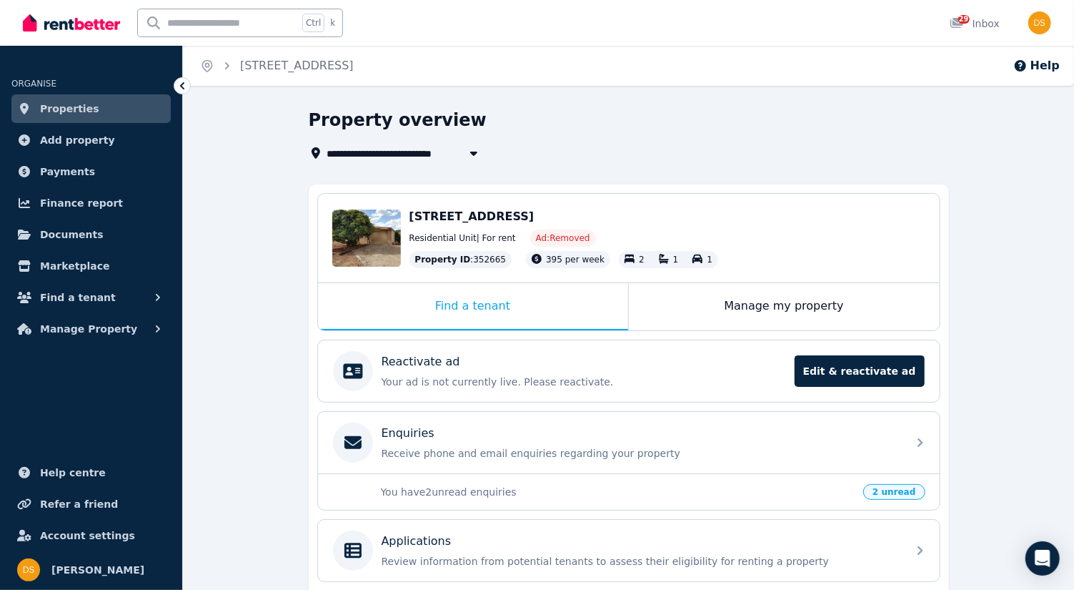
click at [84, 114] on span "Properties" at bounding box center [69, 108] width 59 height 17
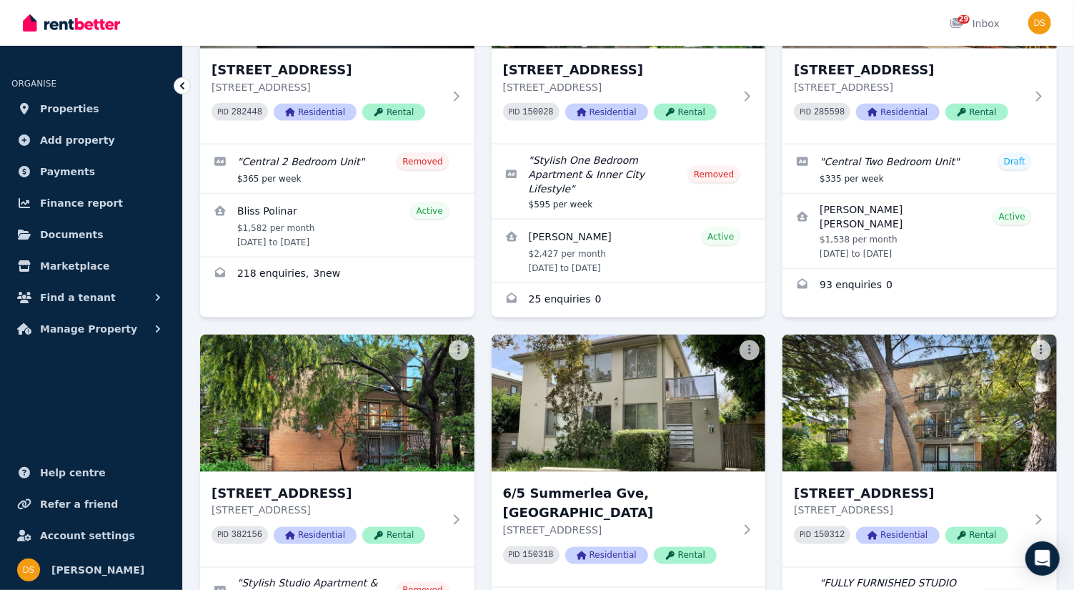
scroll to position [1112, 0]
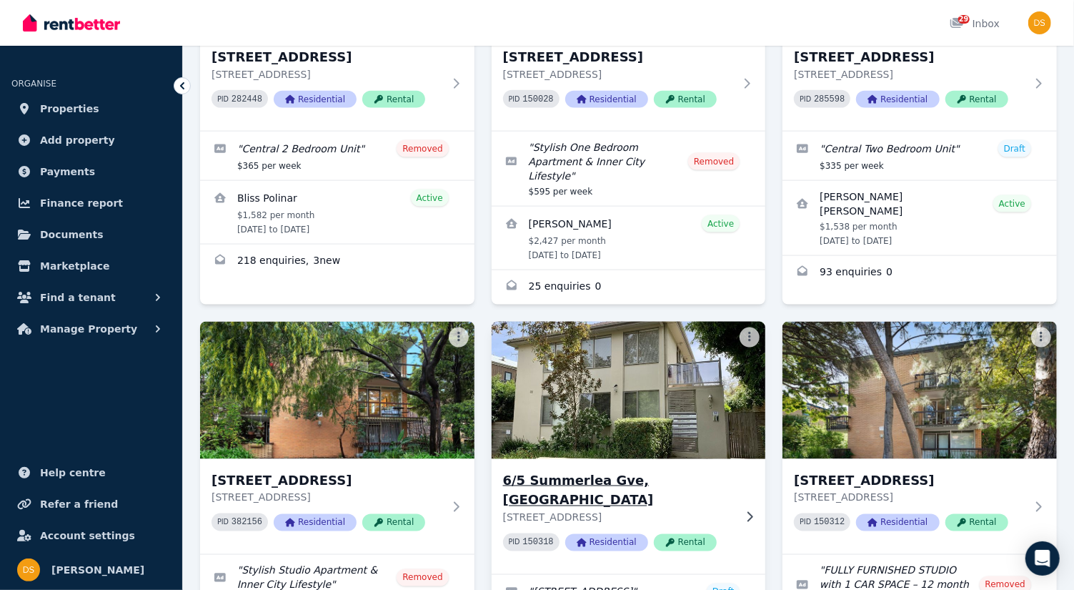
click at [652, 356] on img at bounding box center [628, 390] width 288 height 144
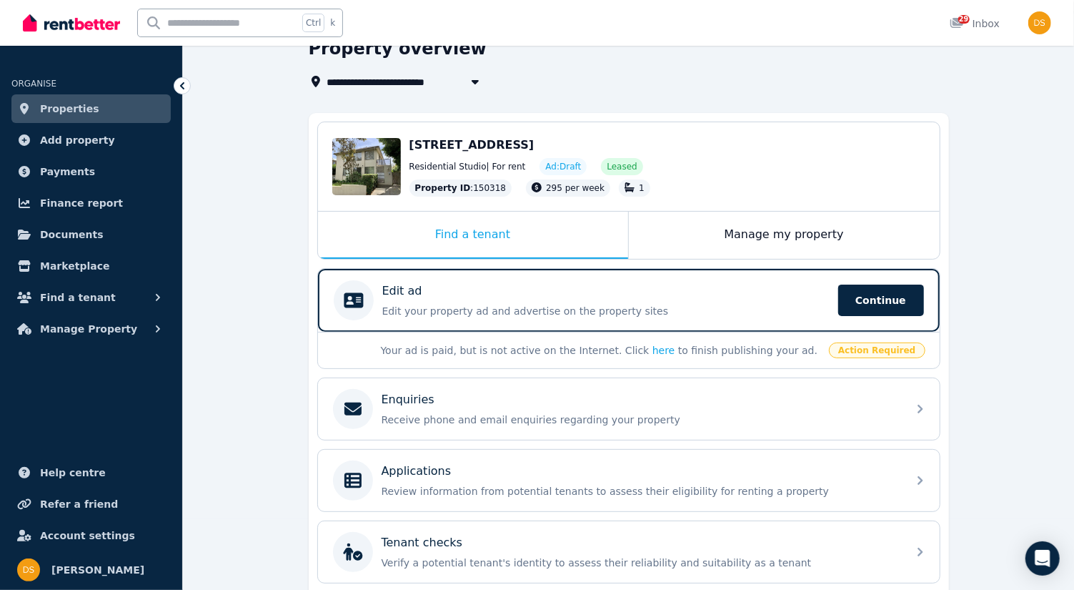
scroll to position [190, 0]
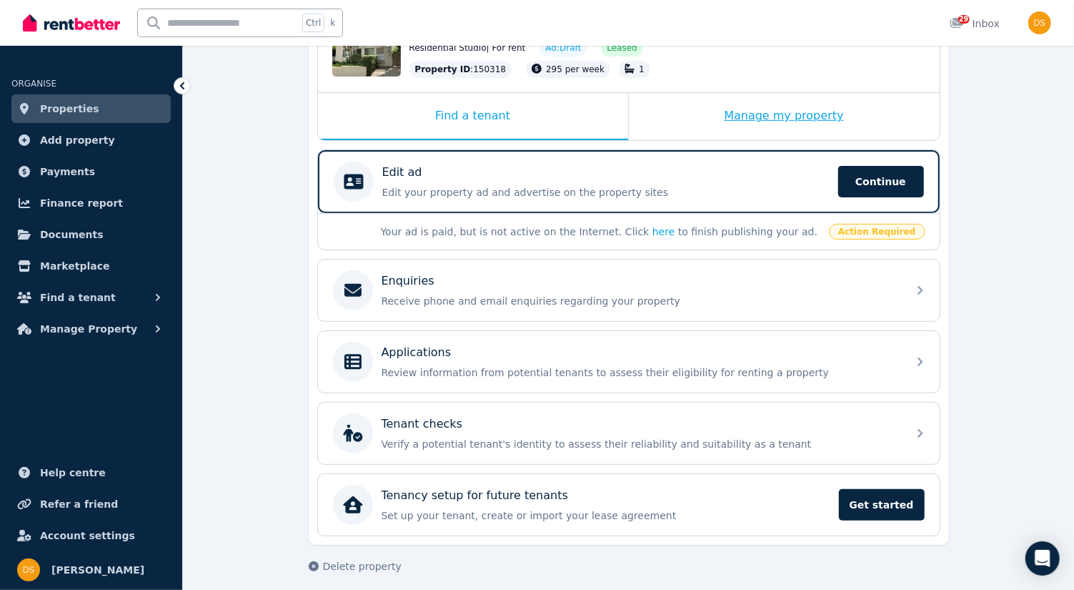
click at [807, 112] on div "Manage my property" at bounding box center [784, 116] width 311 height 47
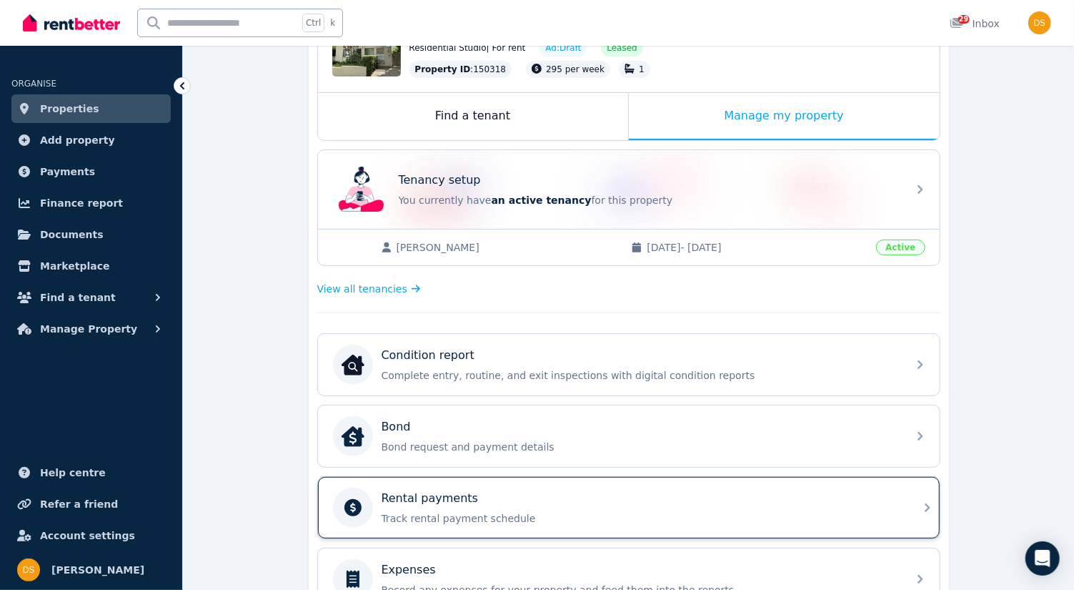
click at [928, 503] on icon at bounding box center [927, 507] width 5 height 9
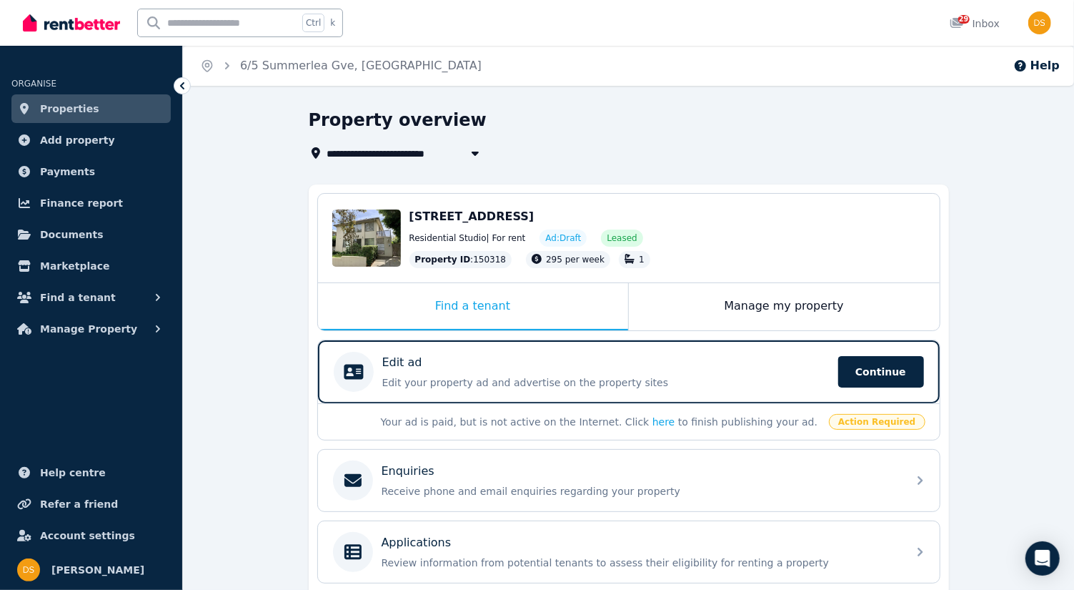
click at [872, 417] on span "Action Required" at bounding box center [877, 422] width 96 height 16
click at [652, 424] on link "here" at bounding box center [663, 421] width 23 height 11
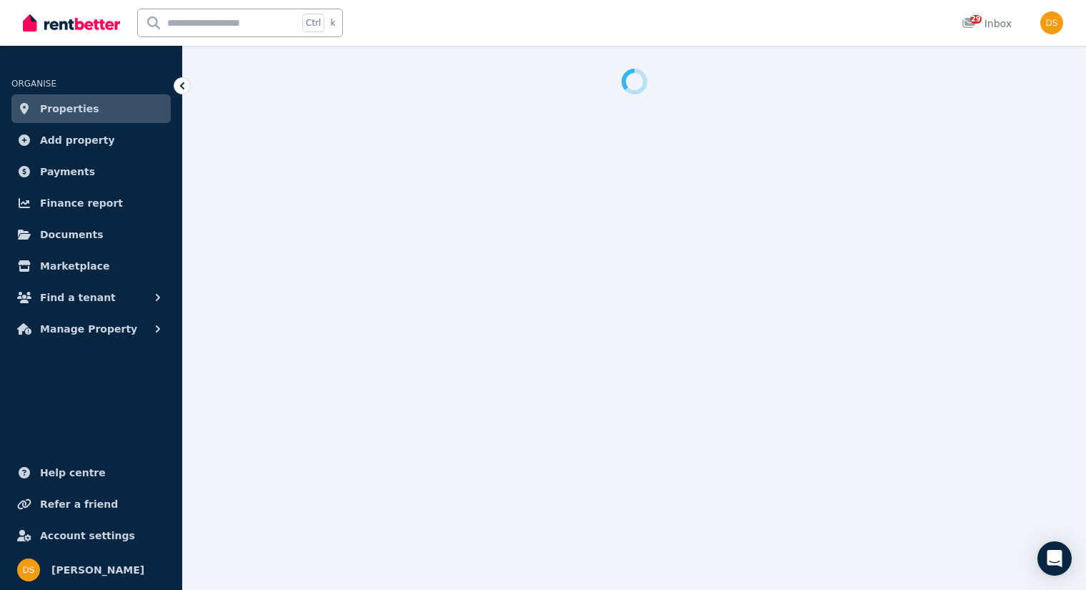
select select "**********"
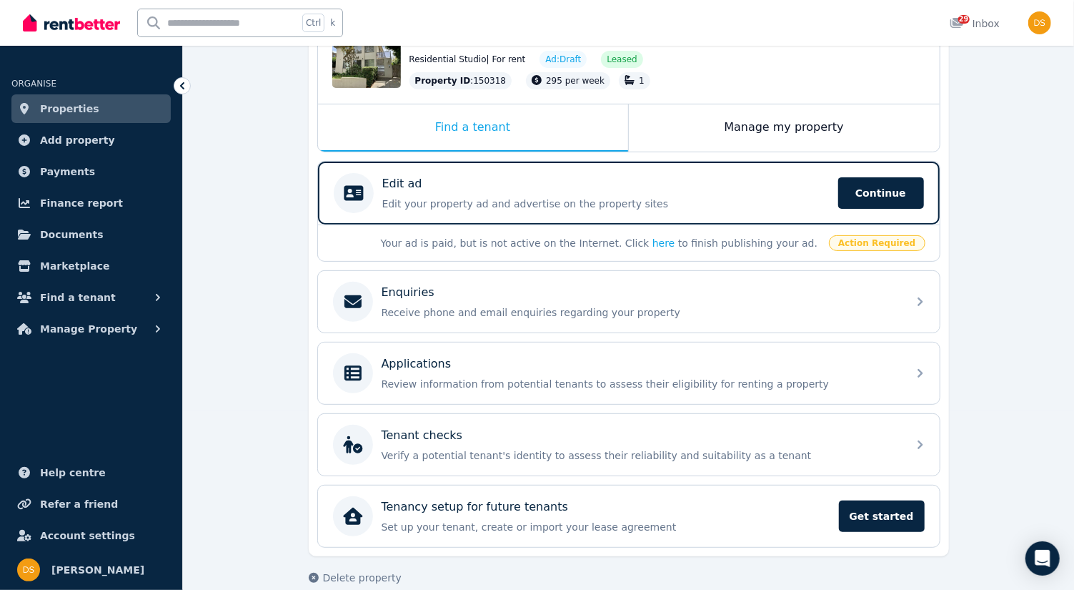
scroll to position [190, 0]
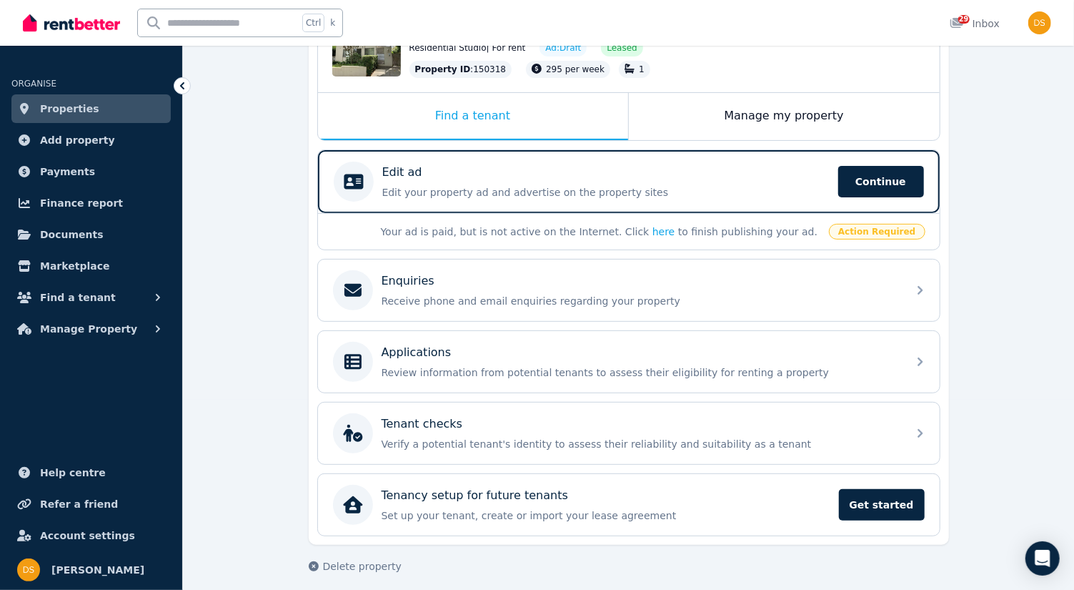
click at [69, 106] on span "Properties" at bounding box center [69, 108] width 59 height 17
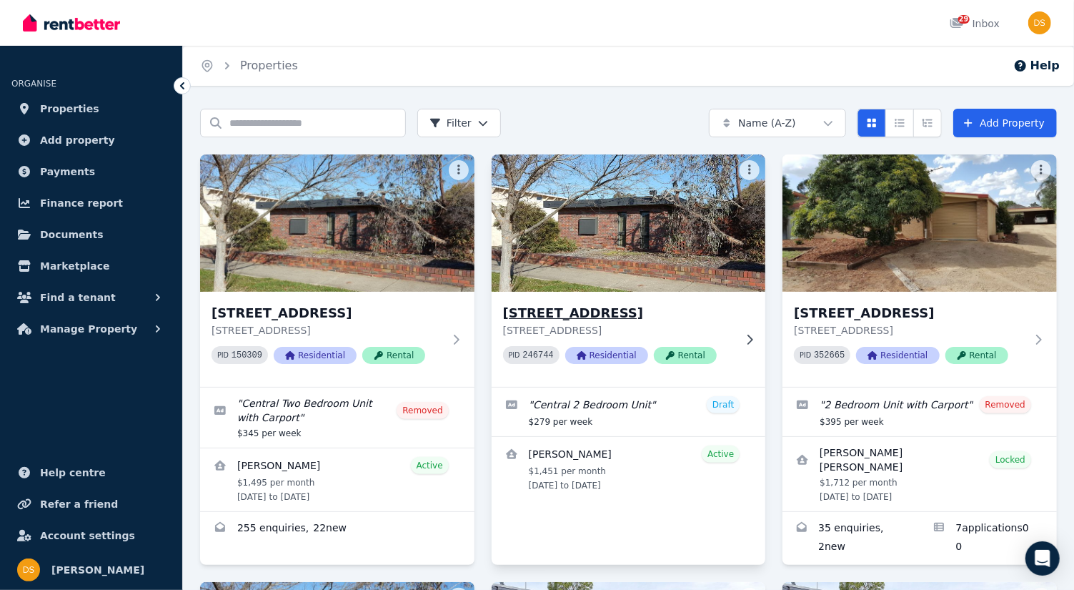
click at [563, 238] on img at bounding box center [628, 223] width 288 height 144
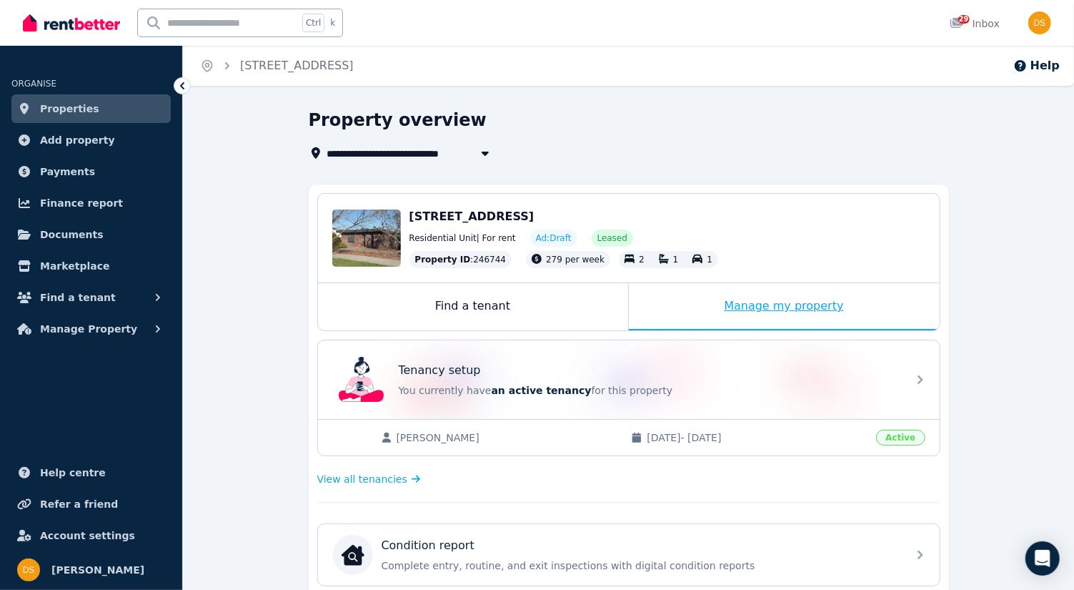
click at [762, 302] on div "Manage my property" at bounding box center [784, 306] width 311 height 47
click at [804, 318] on div "Manage my property" at bounding box center [784, 306] width 311 height 47
click at [804, 319] on div "Manage my property" at bounding box center [784, 306] width 311 height 47
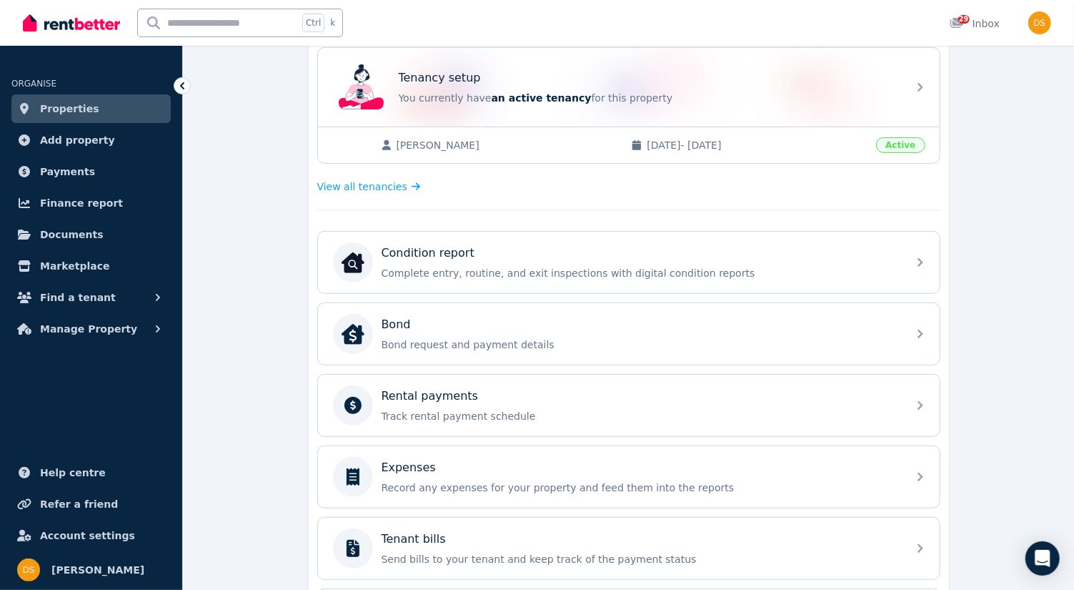
scroll to position [297, 0]
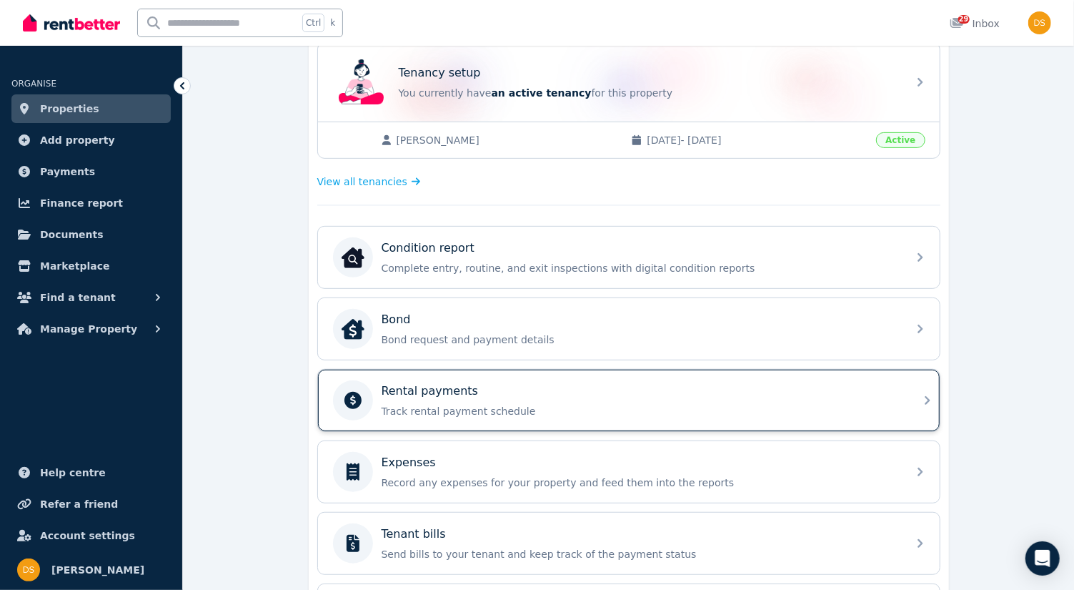
click at [924, 403] on div "Rental payments Track rental payment schedule" at bounding box center [629, 399] width 622 height 61
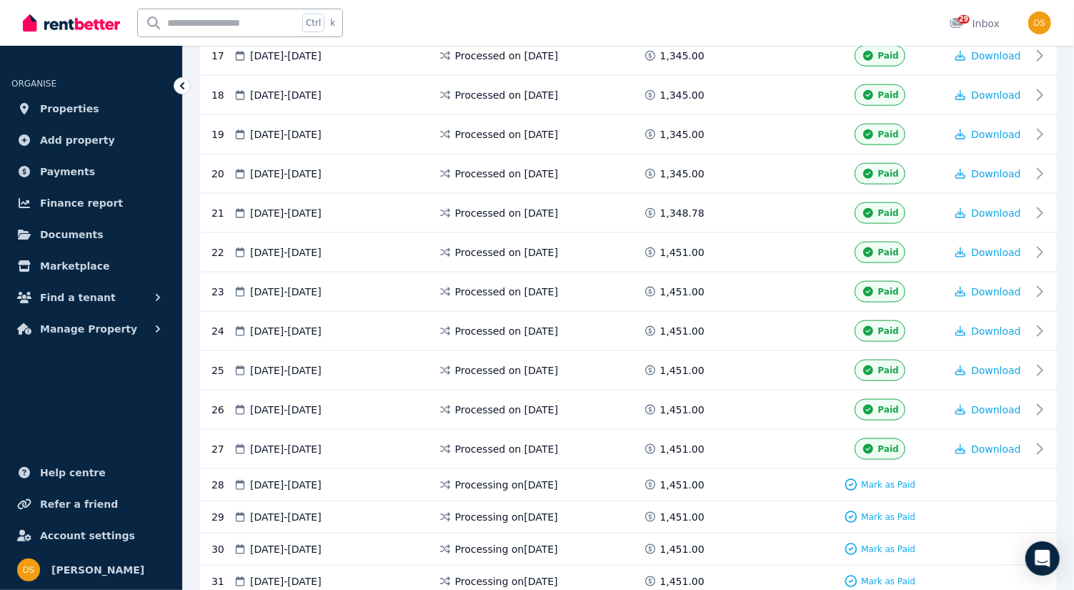
scroll to position [966, 0]
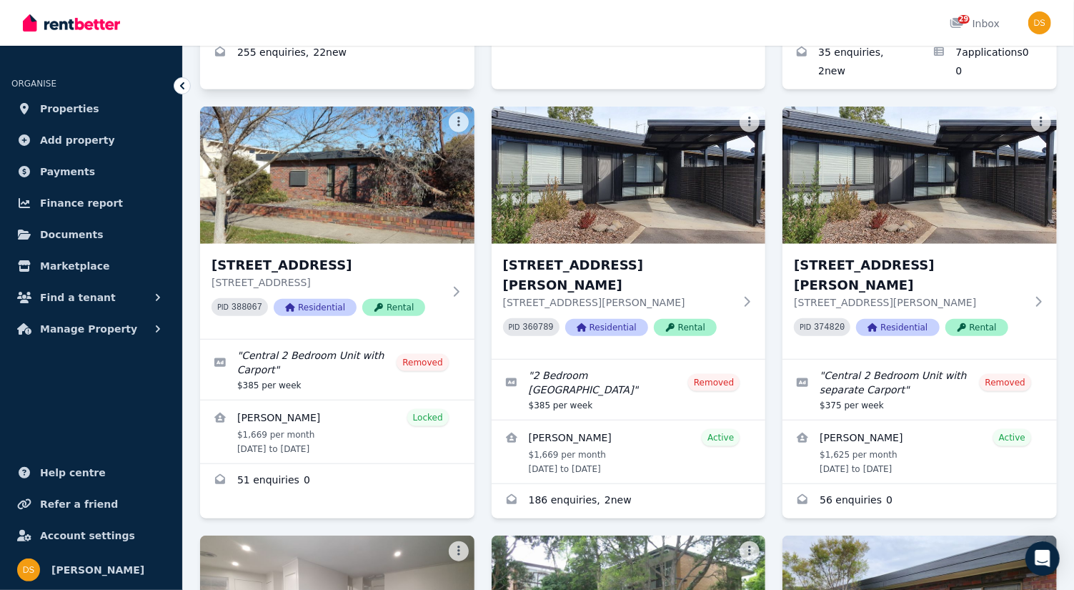
scroll to position [476, 0]
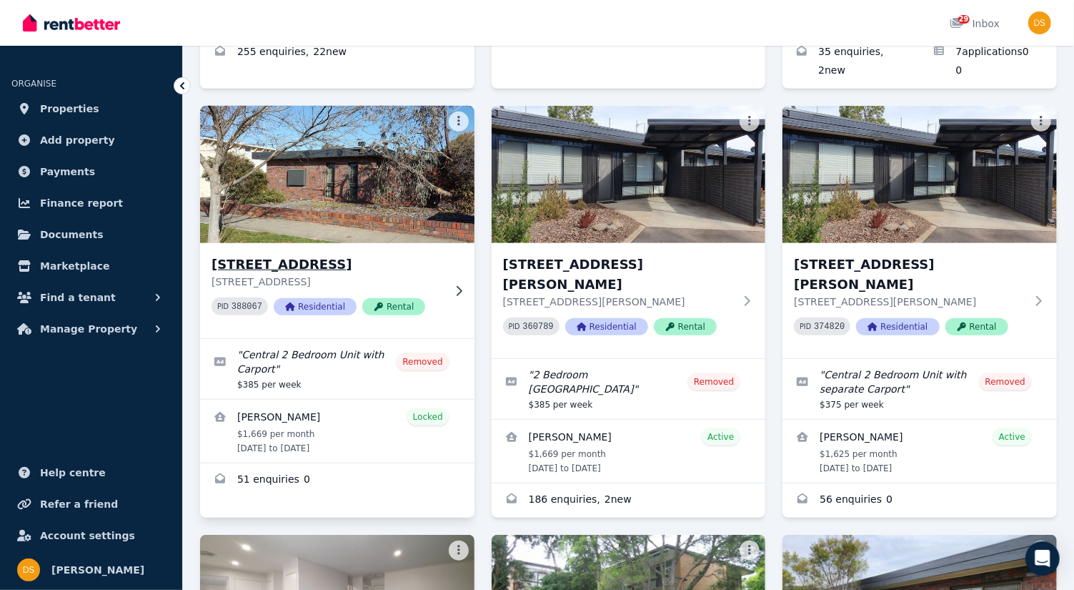
click at [369, 184] on img at bounding box center [337, 174] width 288 height 144
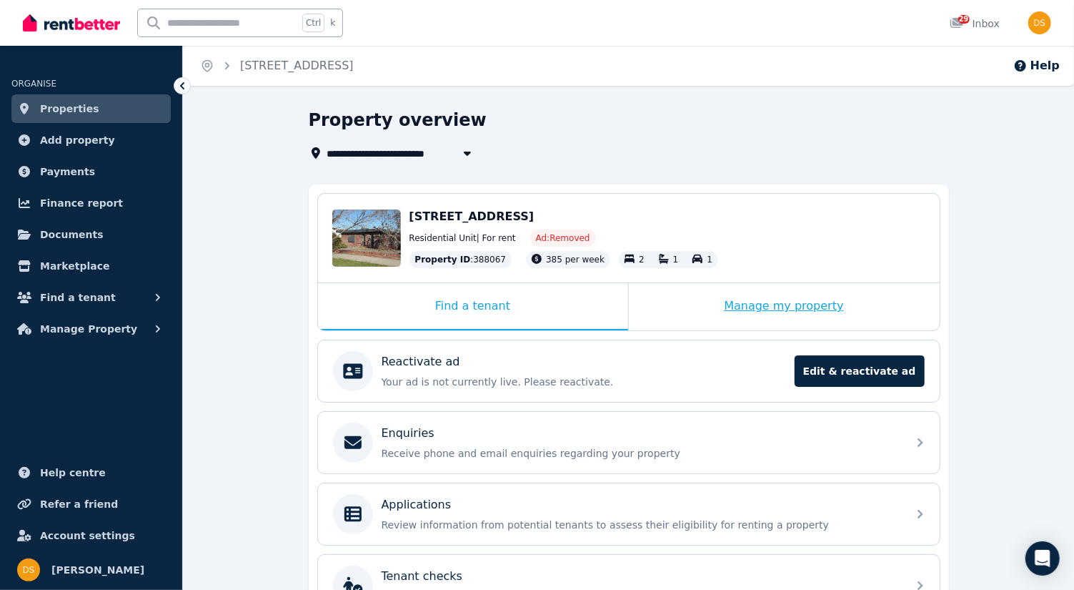
click at [813, 298] on div "Manage my property" at bounding box center [784, 306] width 311 height 47
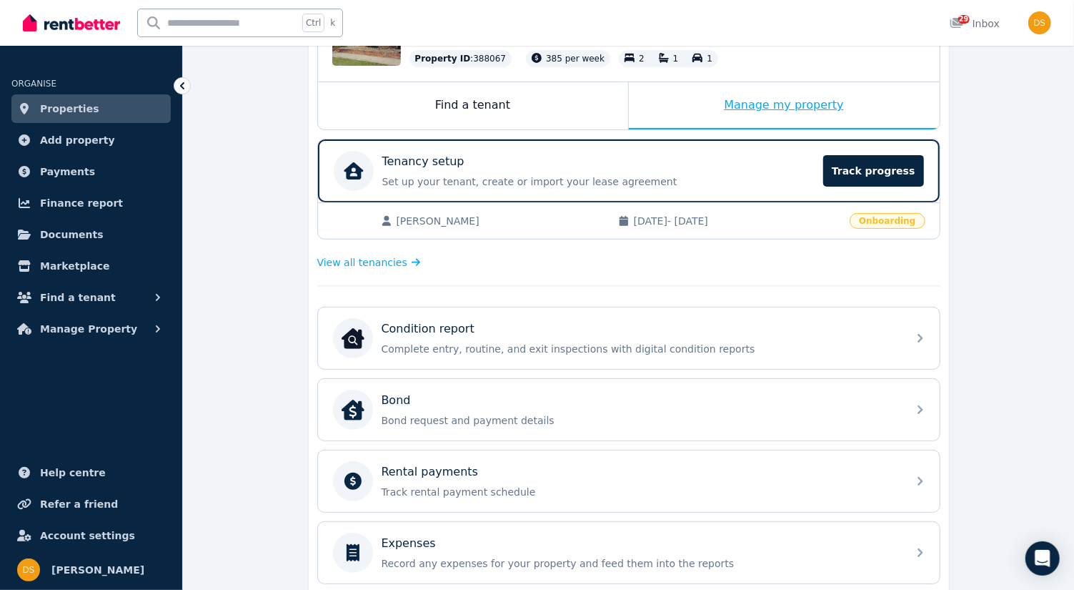
scroll to position [204, 0]
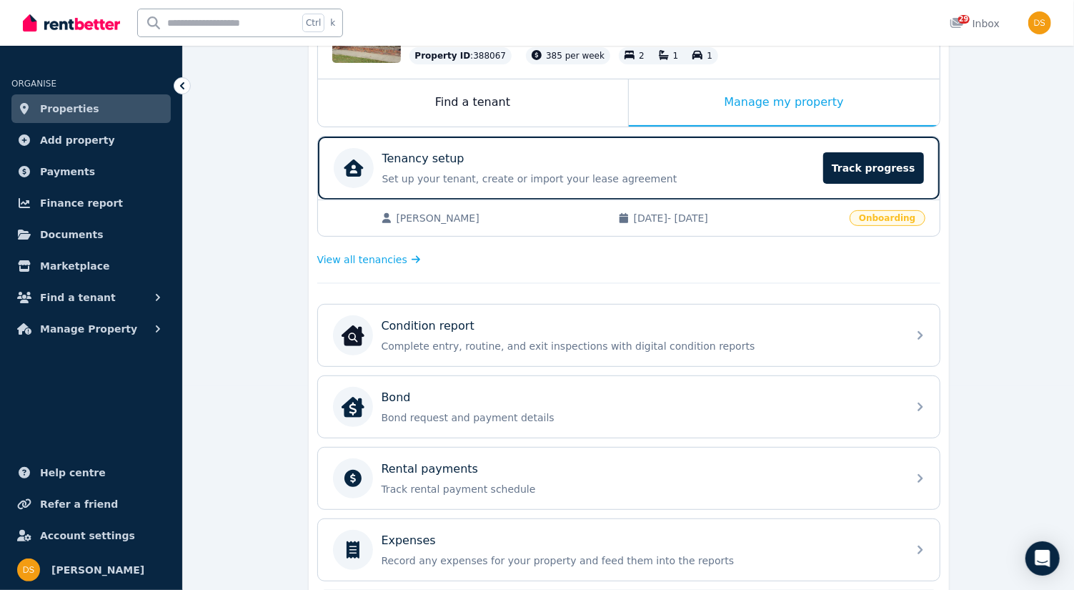
click at [907, 224] on div "[PERSON_NAME] [DATE] - [DATE] Onboarding" at bounding box center [629, 217] width 622 height 36
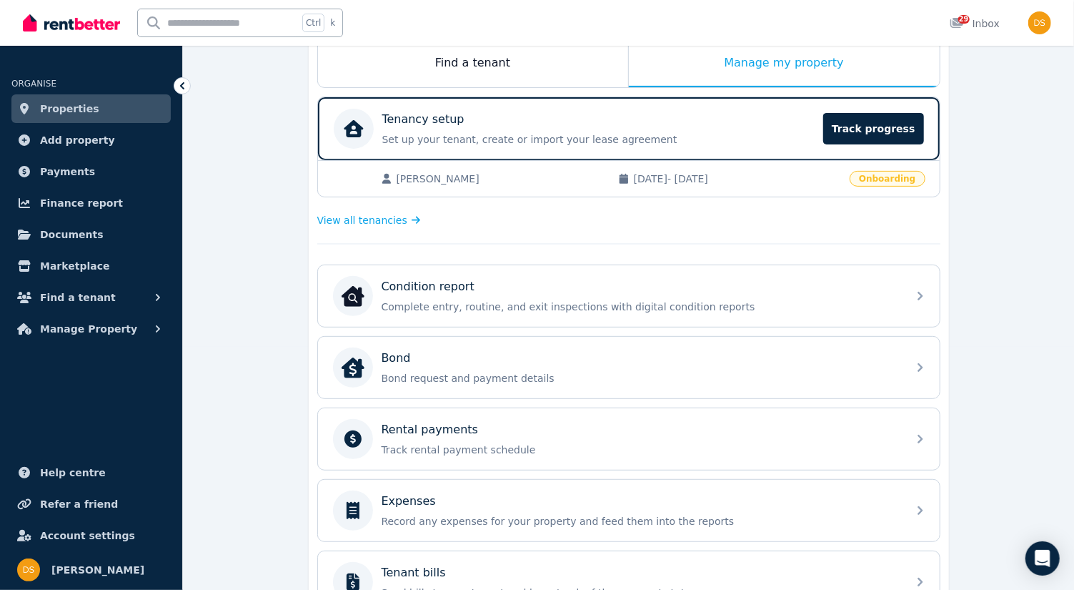
scroll to position [251, 0]
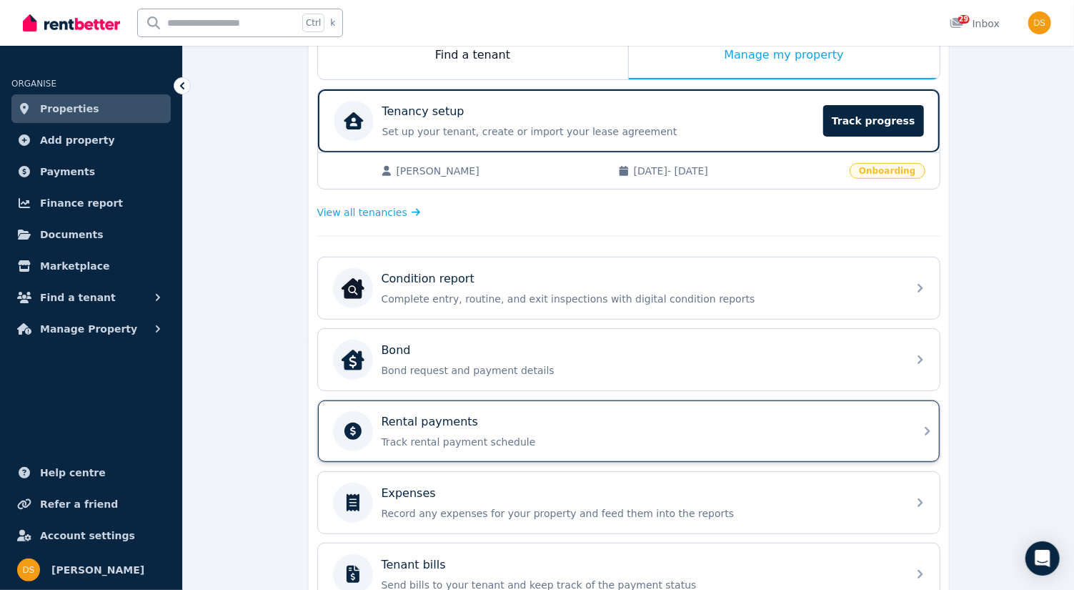
click at [927, 427] on icon at bounding box center [927, 431] width 5 height 9
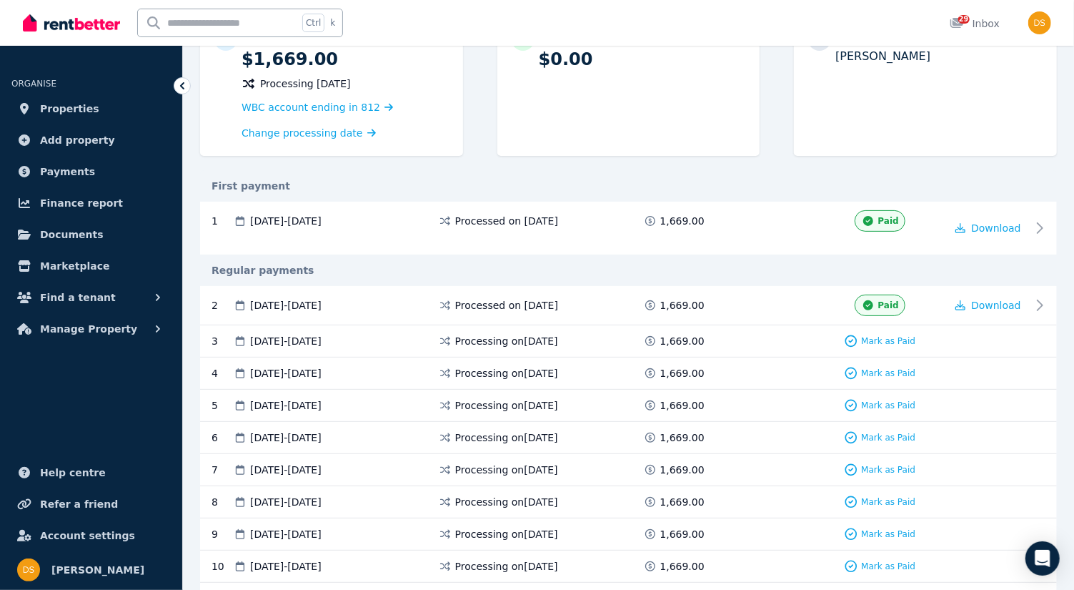
scroll to position [217, 0]
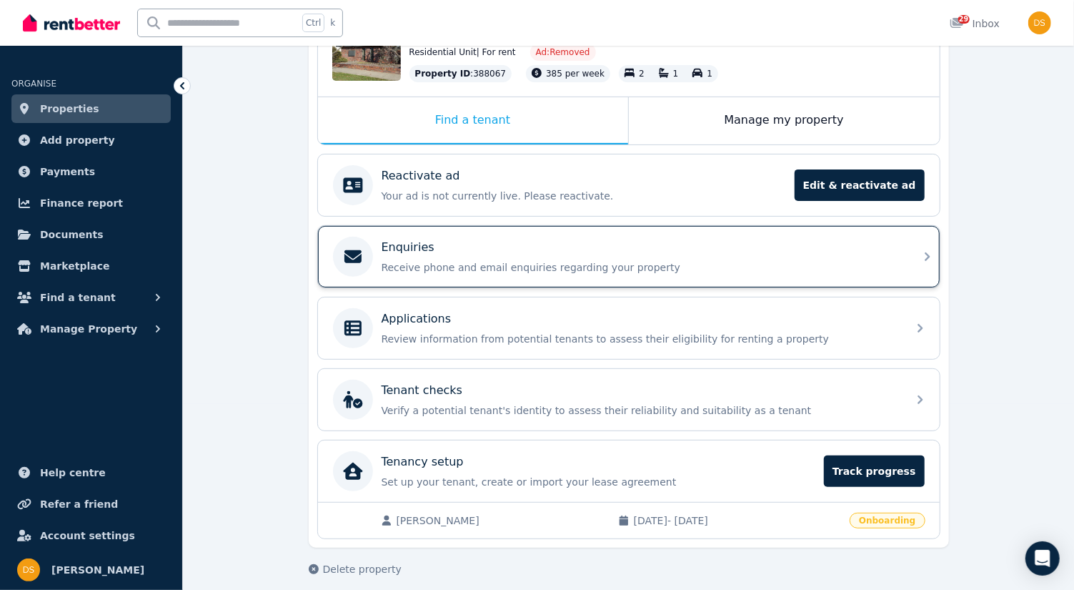
scroll to position [189, 0]
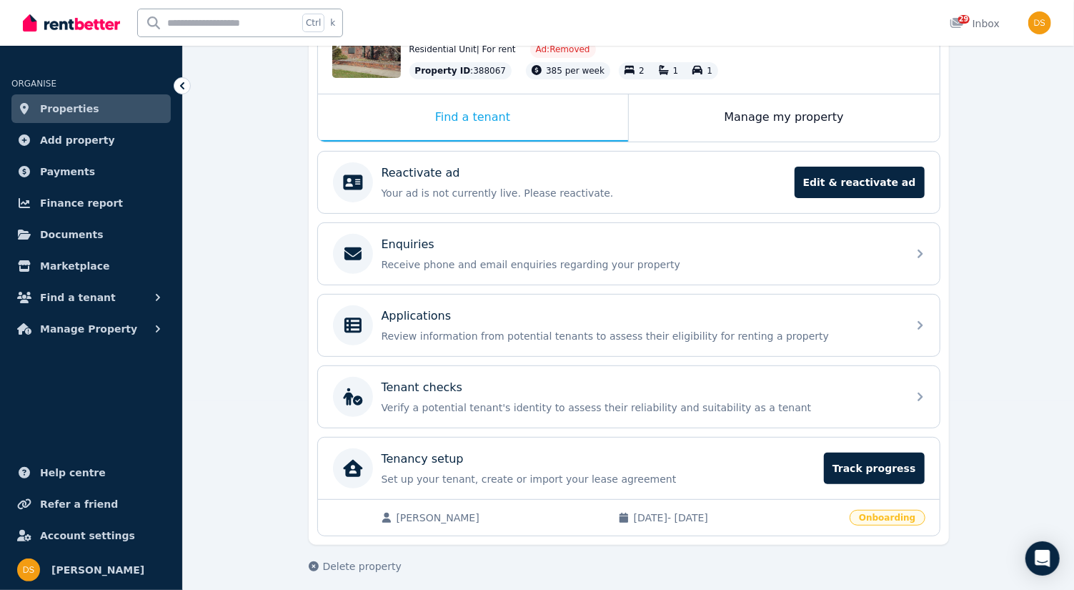
click at [907, 519] on div "[PERSON_NAME] [DATE] - [DATE] Onboarding" at bounding box center [629, 517] width 622 height 36
click at [906, 520] on div "[PERSON_NAME] [DATE] - [DATE] Onboarding" at bounding box center [629, 517] width 622 height 36
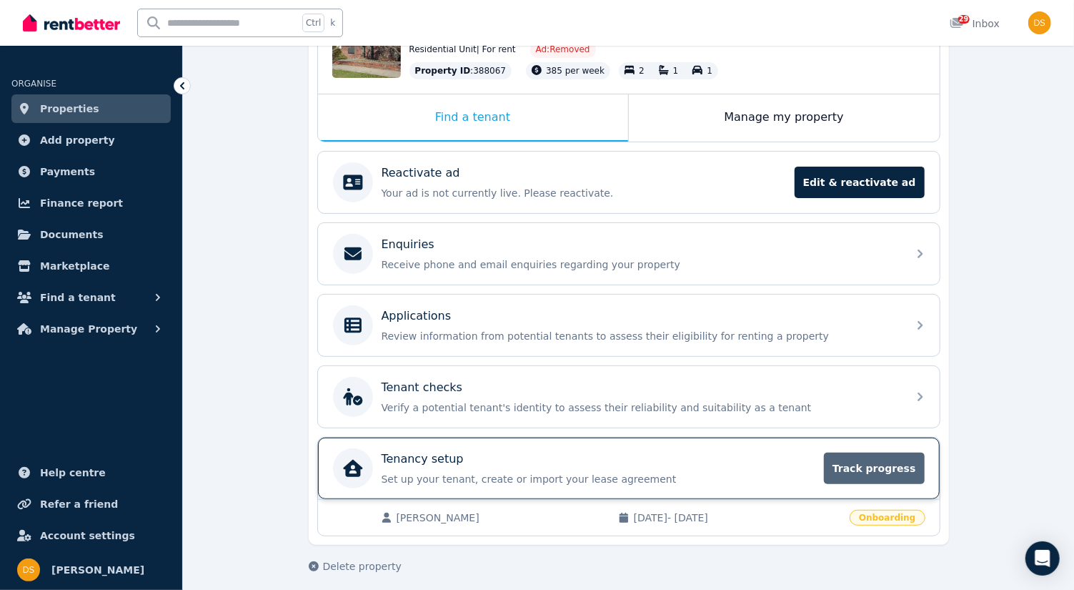
click at [882, 465] on span "Track progress" at bounding box center [874, 467] width 100 height 31
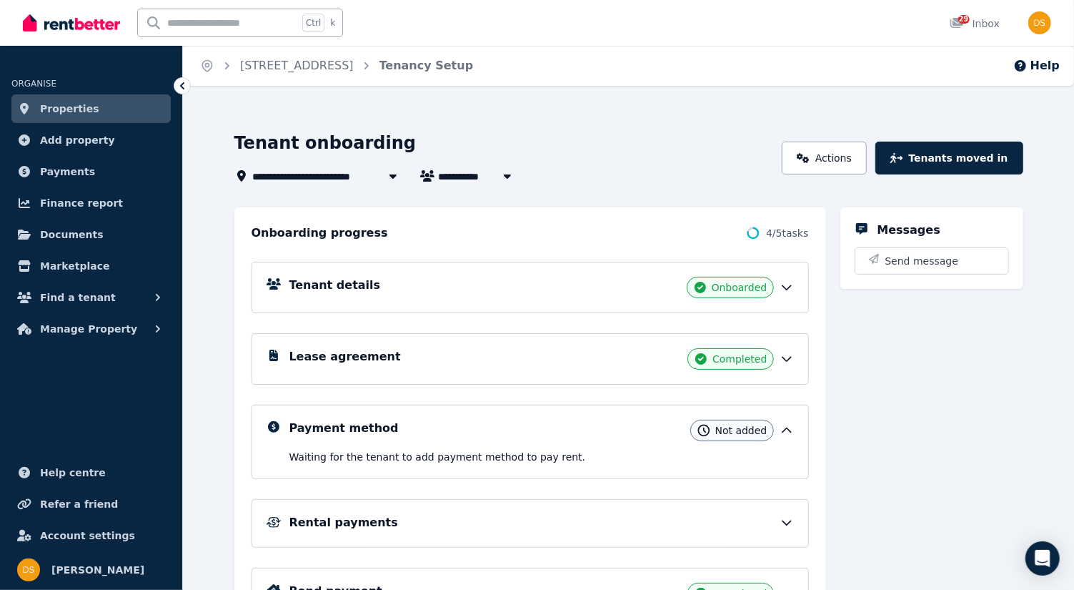
click at [790, 423] on icon at bounding box center [787, 430] width 14 height 14
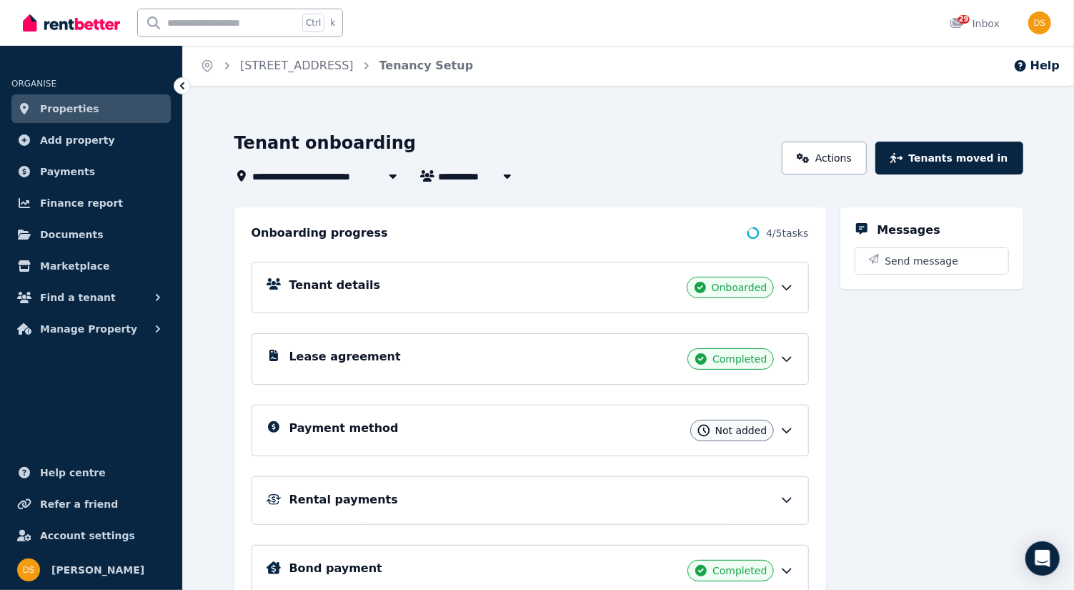
click at [787, 492] on icon at bounding box center [787, 499] width 14 height 14
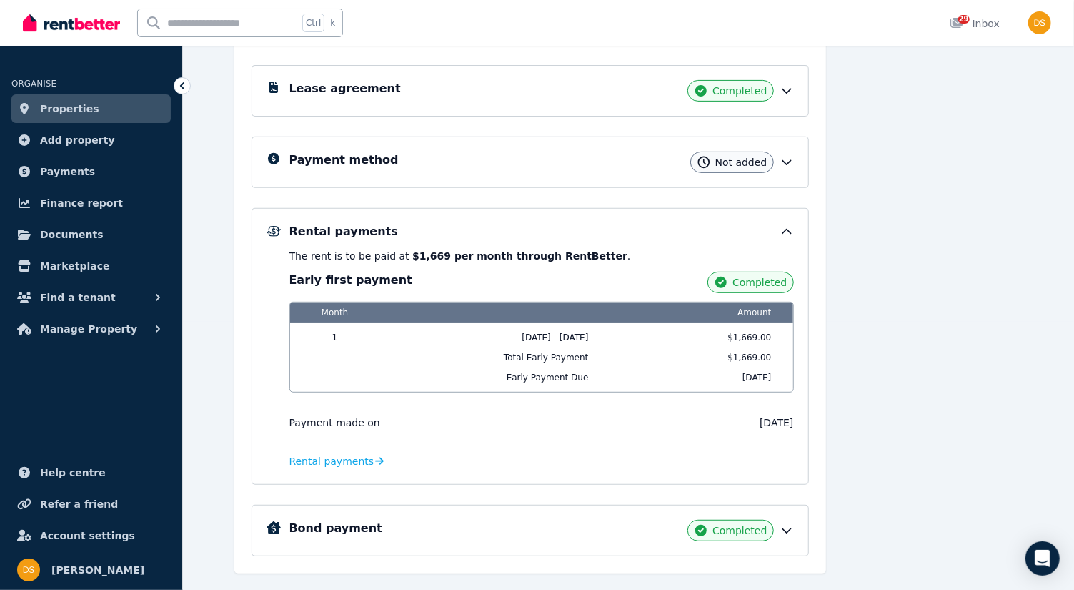
scroll to position [292, 0]
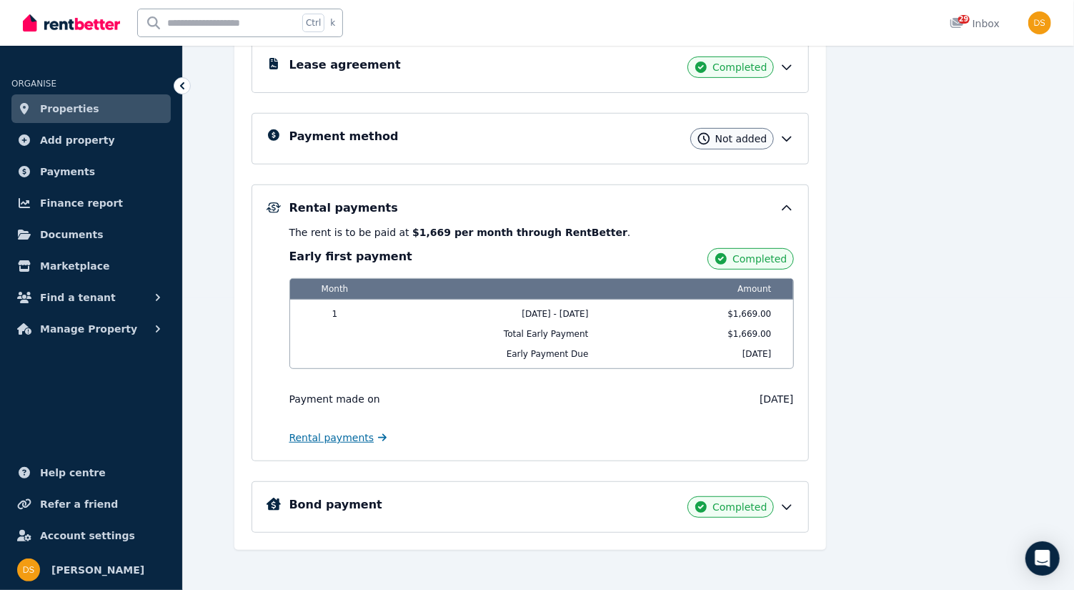
click at [352, 430] on span "Rental payments" at bounding box center [331, 437] width 85 height 14
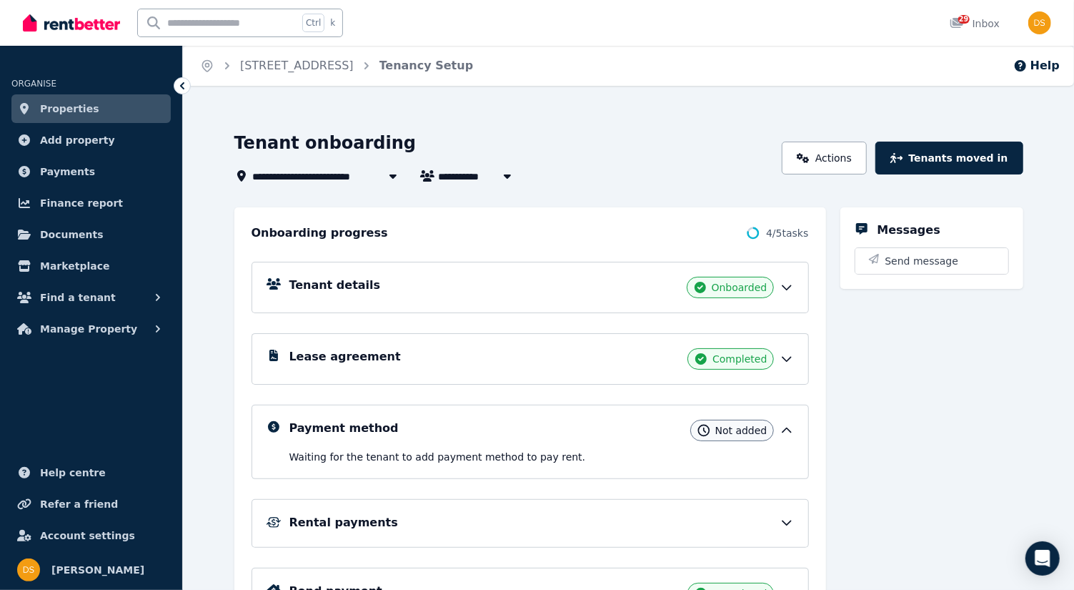
click at [741, 286] on span "Onboarded" at bounding box center [740, 287] width 56 height 14
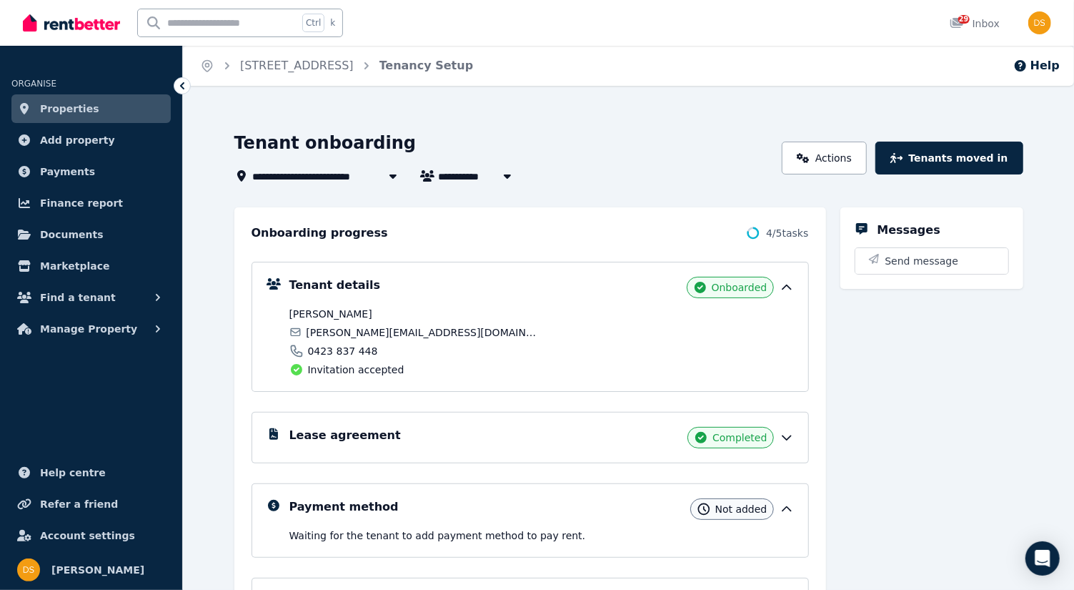
click at [752, 504] on span "Not added" at bounding box center [741, 509] width 52 height 14
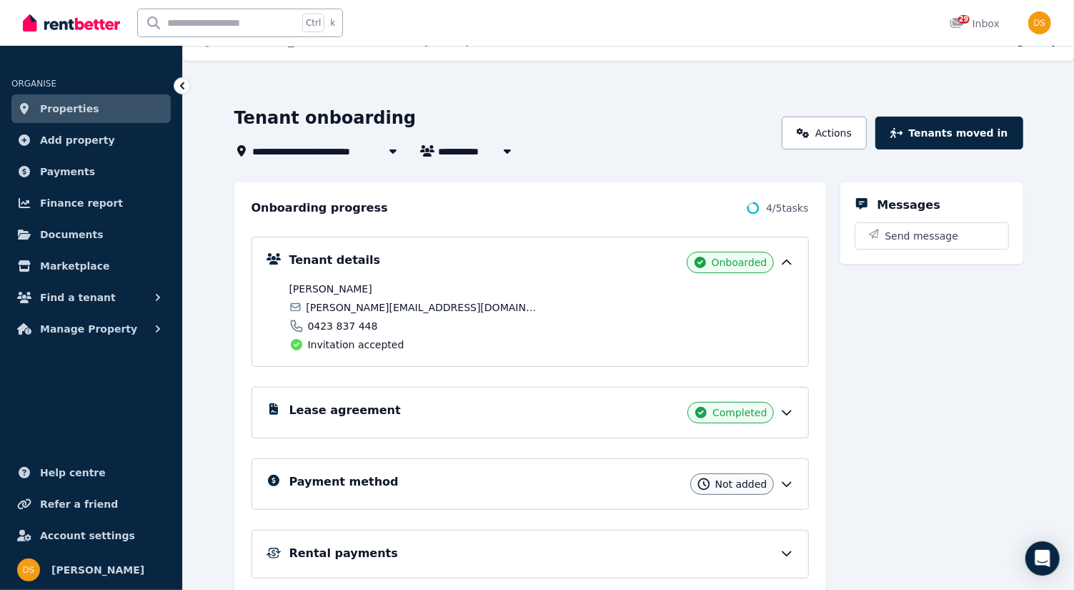
scroll to position [144, 0]
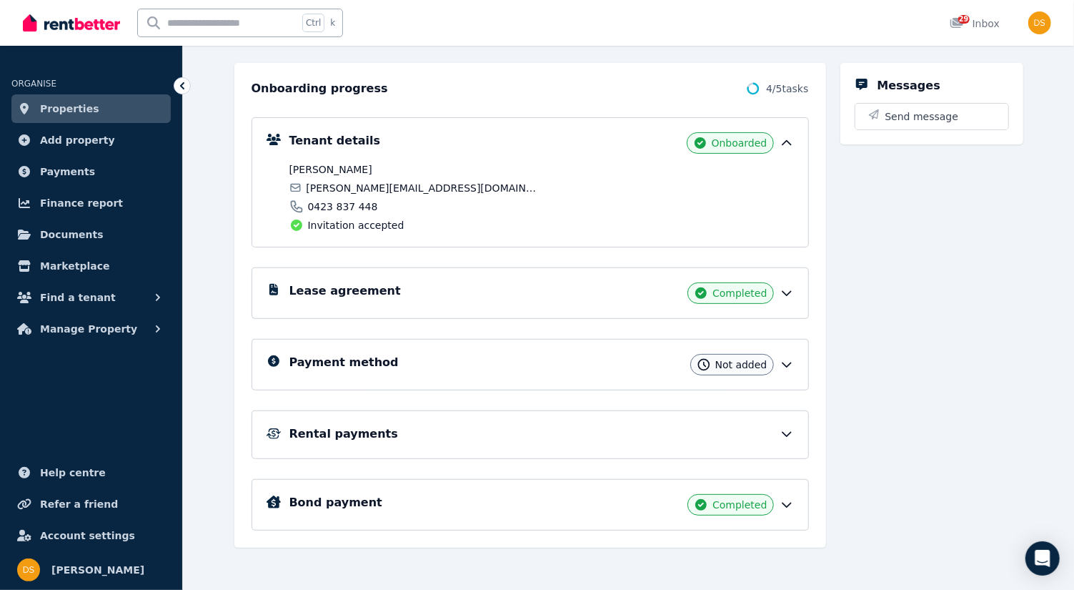
click at [787, 359] on icon at bounding box center [787, 364] width 14 height 14
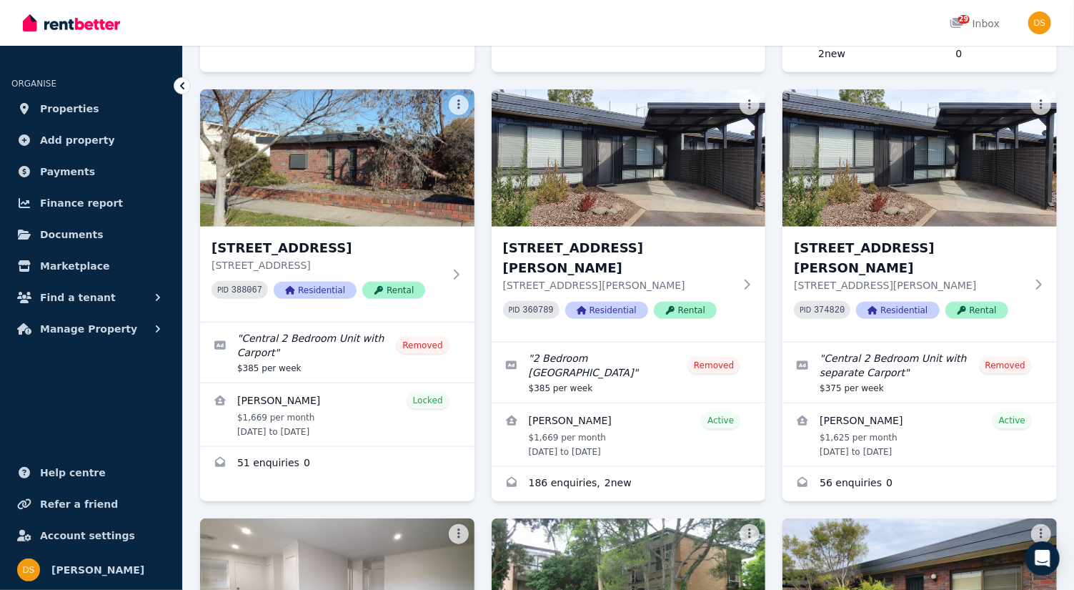
scroll to position [488, 0]
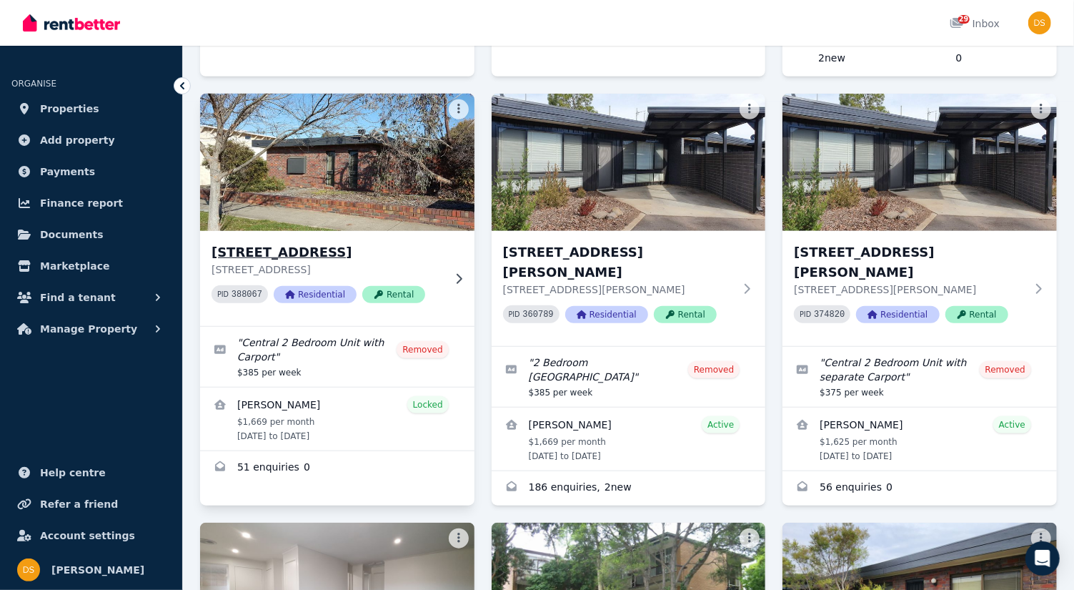
click at [369, 158] on img at bounding box center [337, 162] width 288 height 144
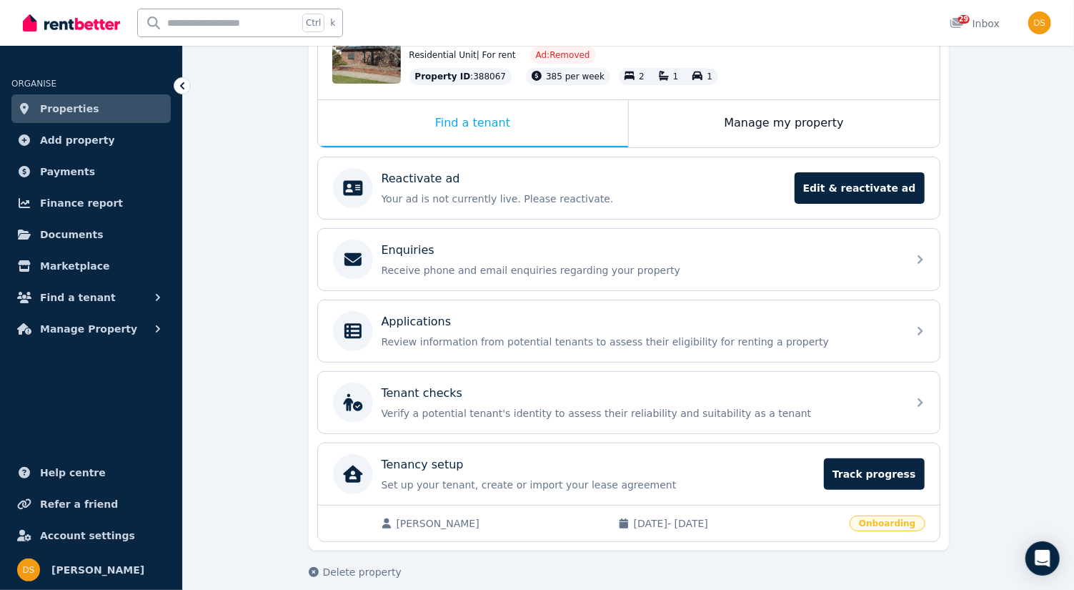
scroll to position [186, 0]
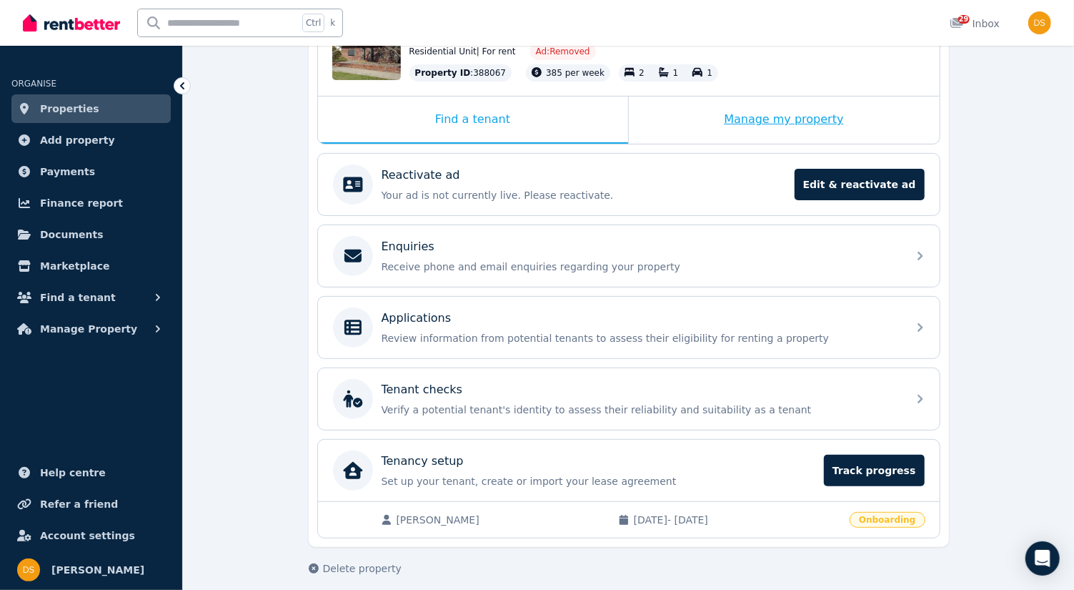
click at [817, 129] on div "Manage my property" at bounding box center [784, 119] width 311 height 47
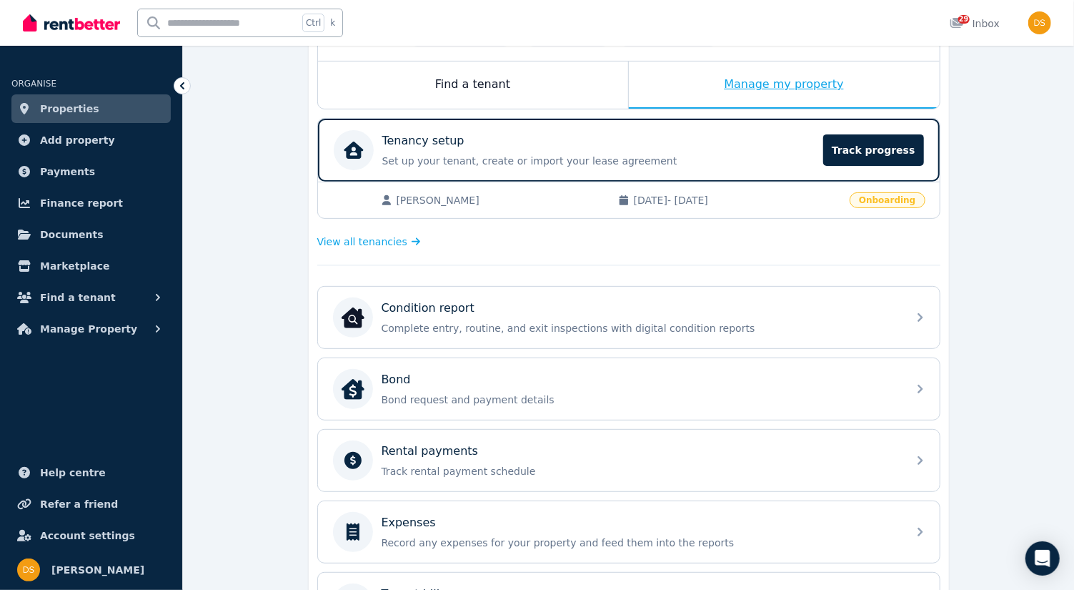
scroll to position [309, 0]
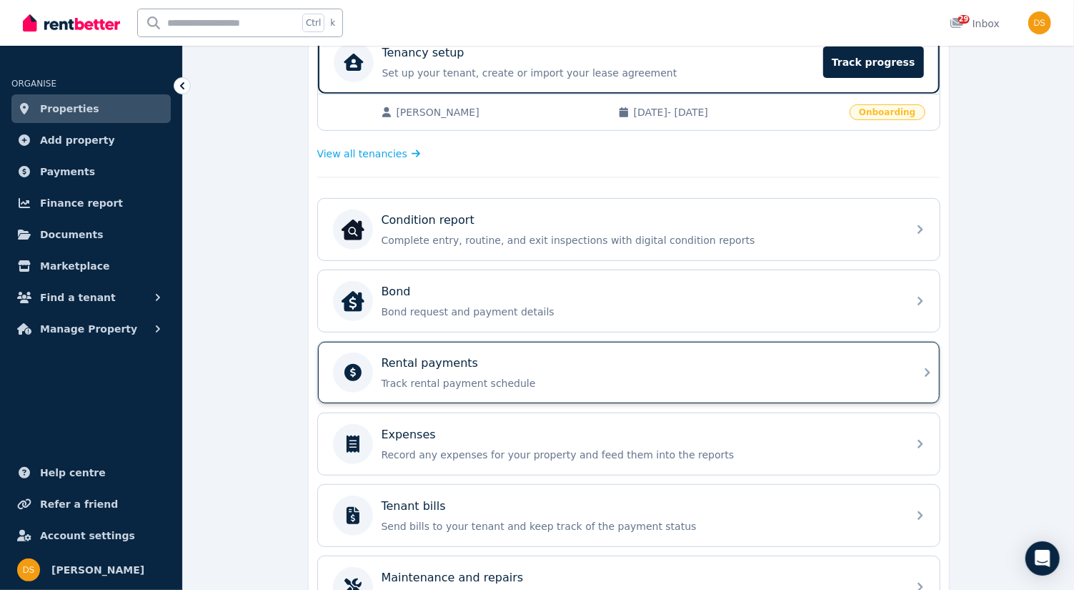
click at [925, 379] on div "Rental payments Track rental payment schedule" at bounding box center [629, 372] width 622 height 61
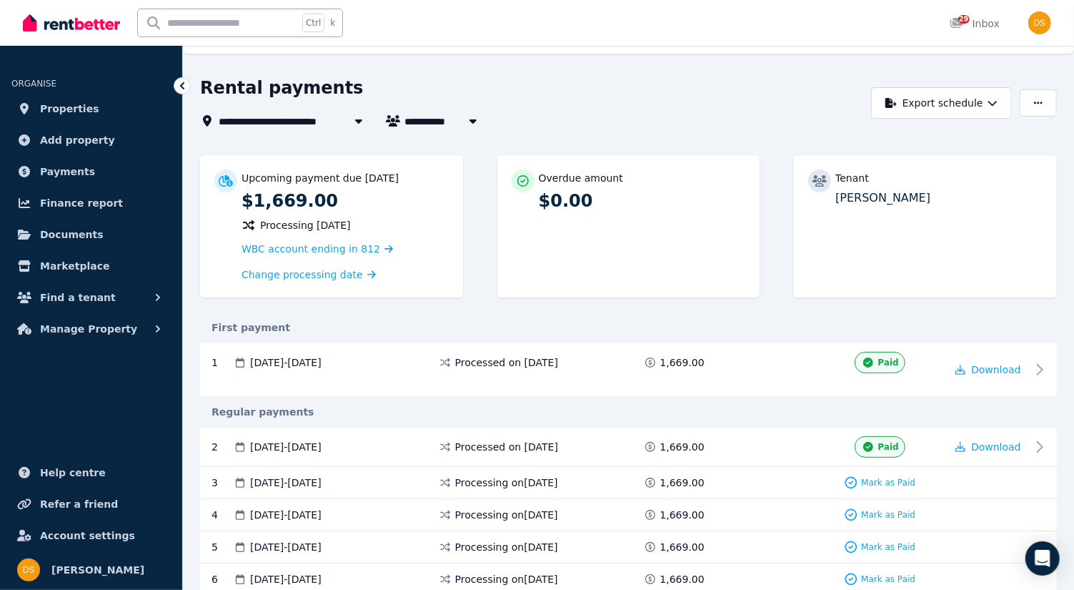
scroll to position [19, 0]
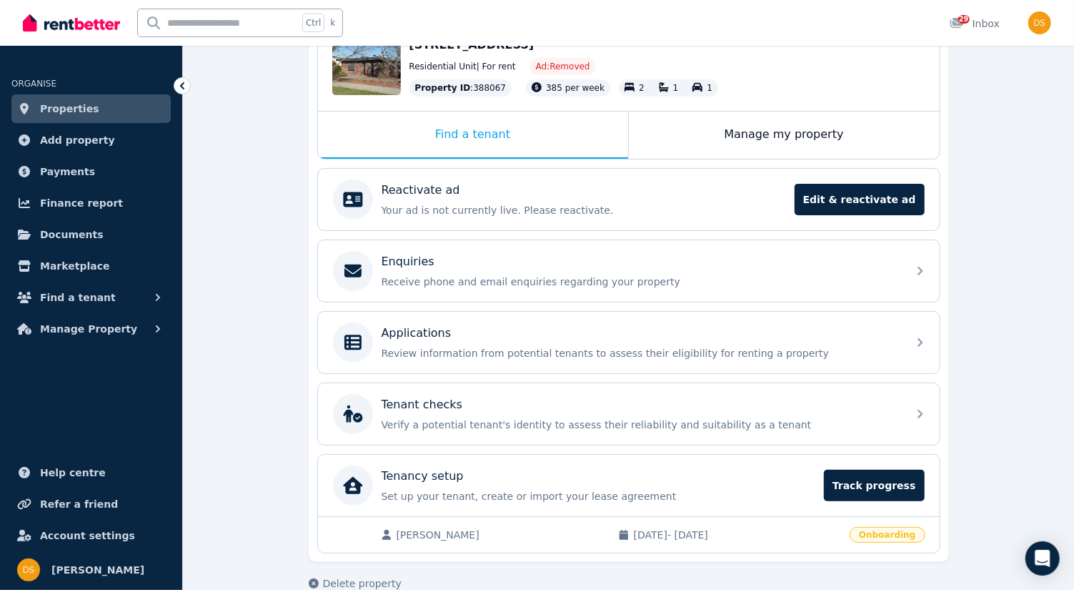
scroll to position [189, 0]
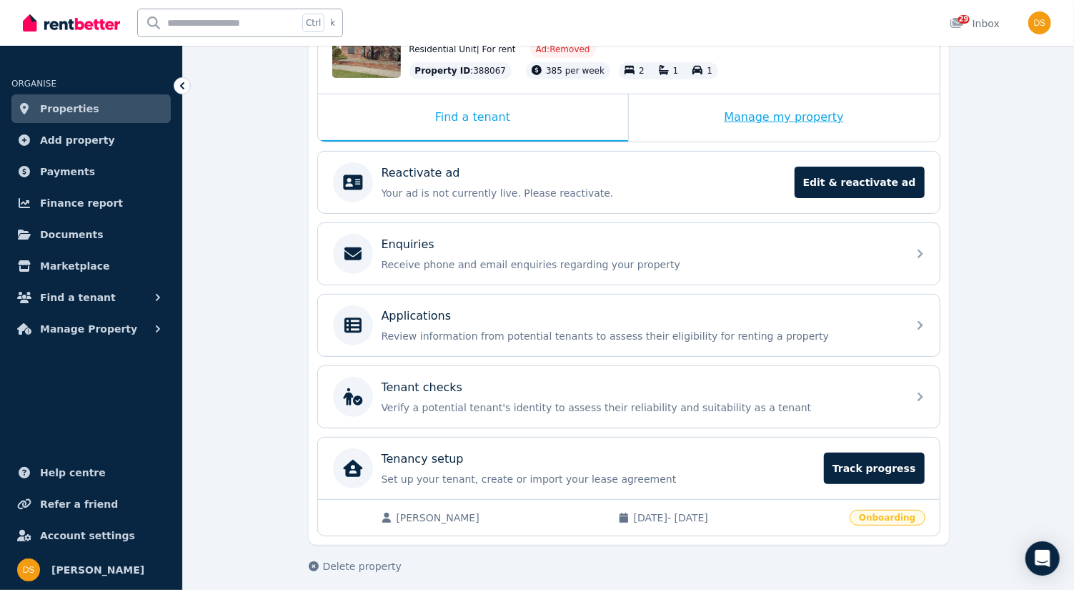
click at [796, 122] on div "Manage my property" at bounding box center [784, 117] width 311 height 47
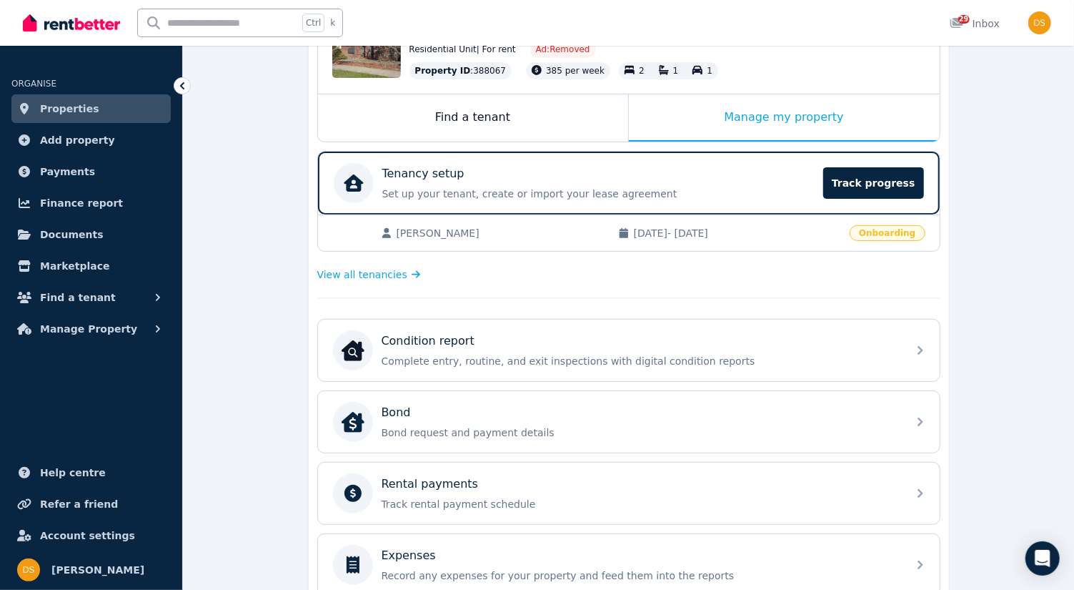
click at [902, 241] on div "[PERSON_NAME] [DATE] - [DATE] Onboarding" at bounding box center [629, 232] width 622 height 36
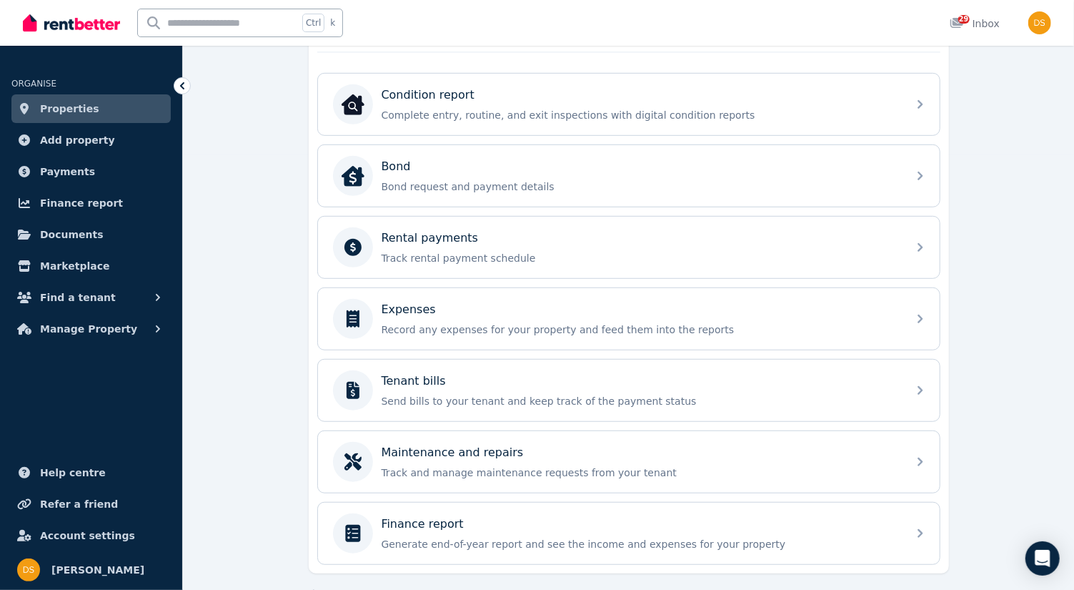
scroll to position [436, 0]
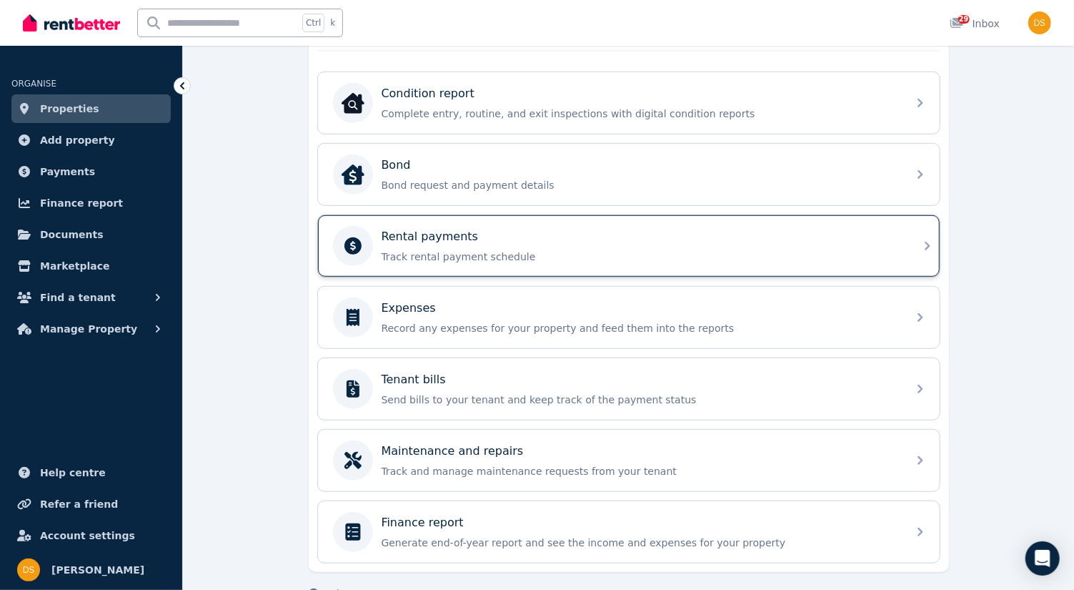
click at [923, 248] on div "Rental payments Track rental payment schedule" at bounding box center [629, 245] width 622 height 61
